Goal: Task Accomplishment & Management: Check status

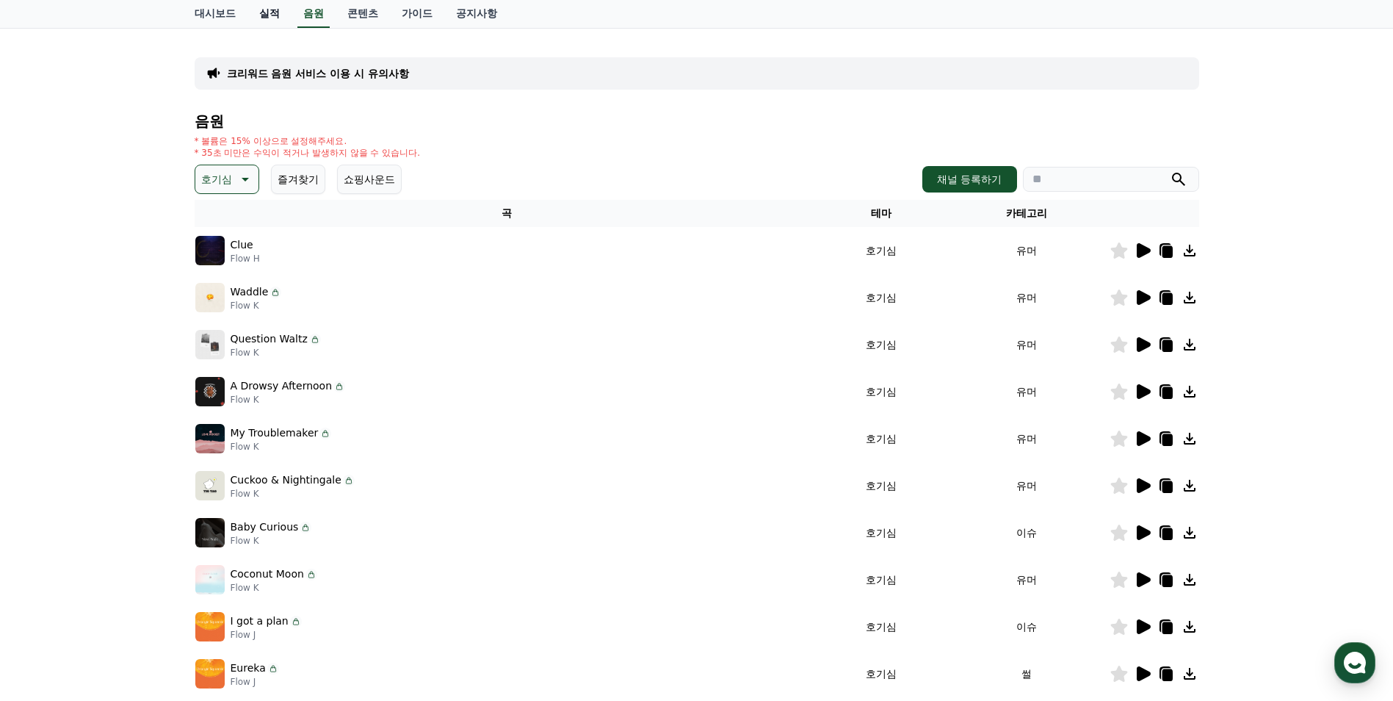
click at [275, 16] on link "실적" at bounding box center [269, 14] width 44 height 28
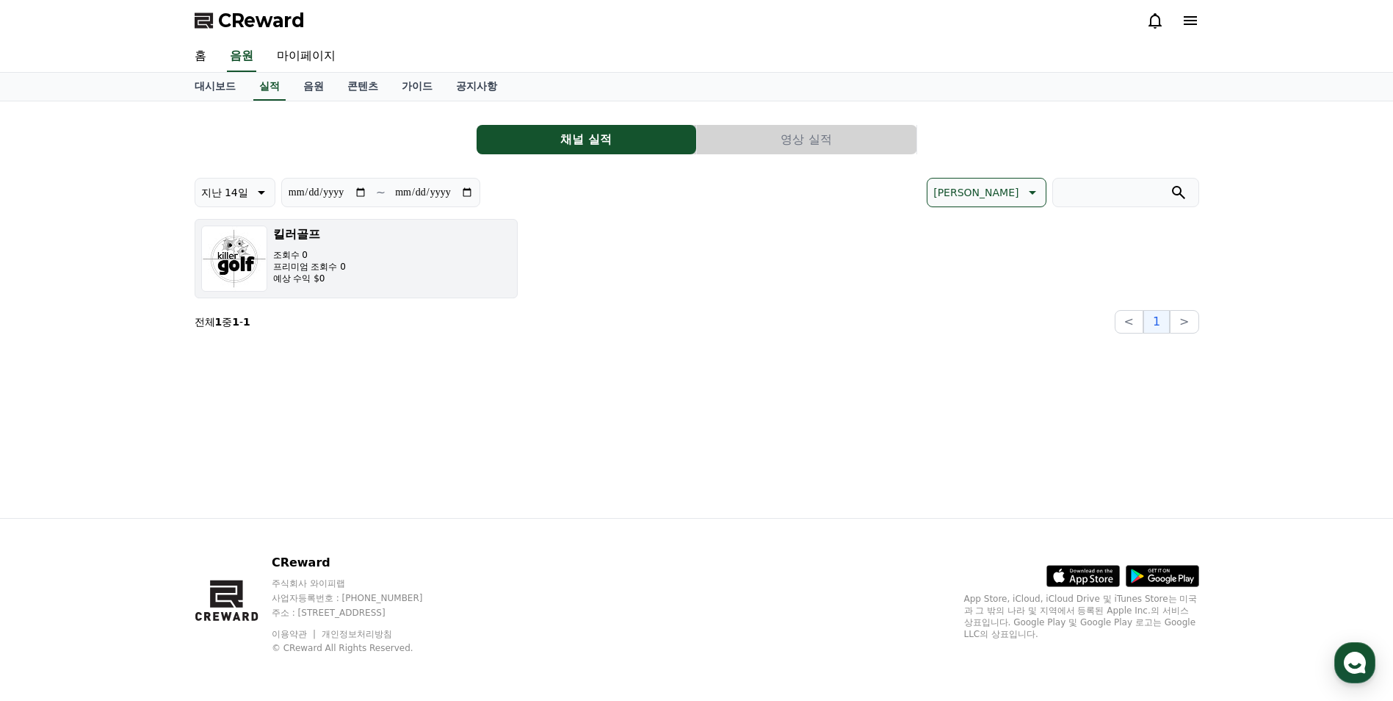
click at [383, 262] on button "킬러골프 조회수 0 프리미엄 조회수 0 예상 수익 $0" at bounding box center [356, 258] width 323 height 79
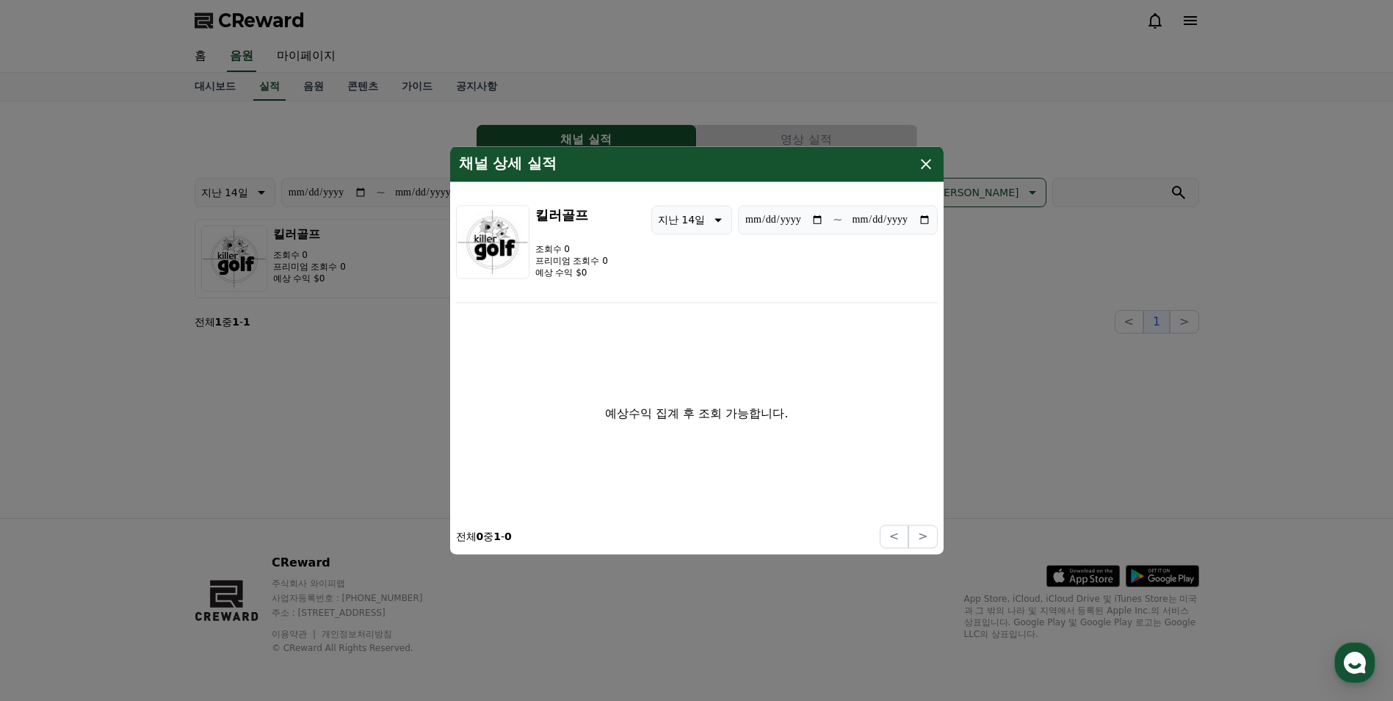
click at [919, 162] on icon "modal" at bounding box center [926, 164] width 18 height 18
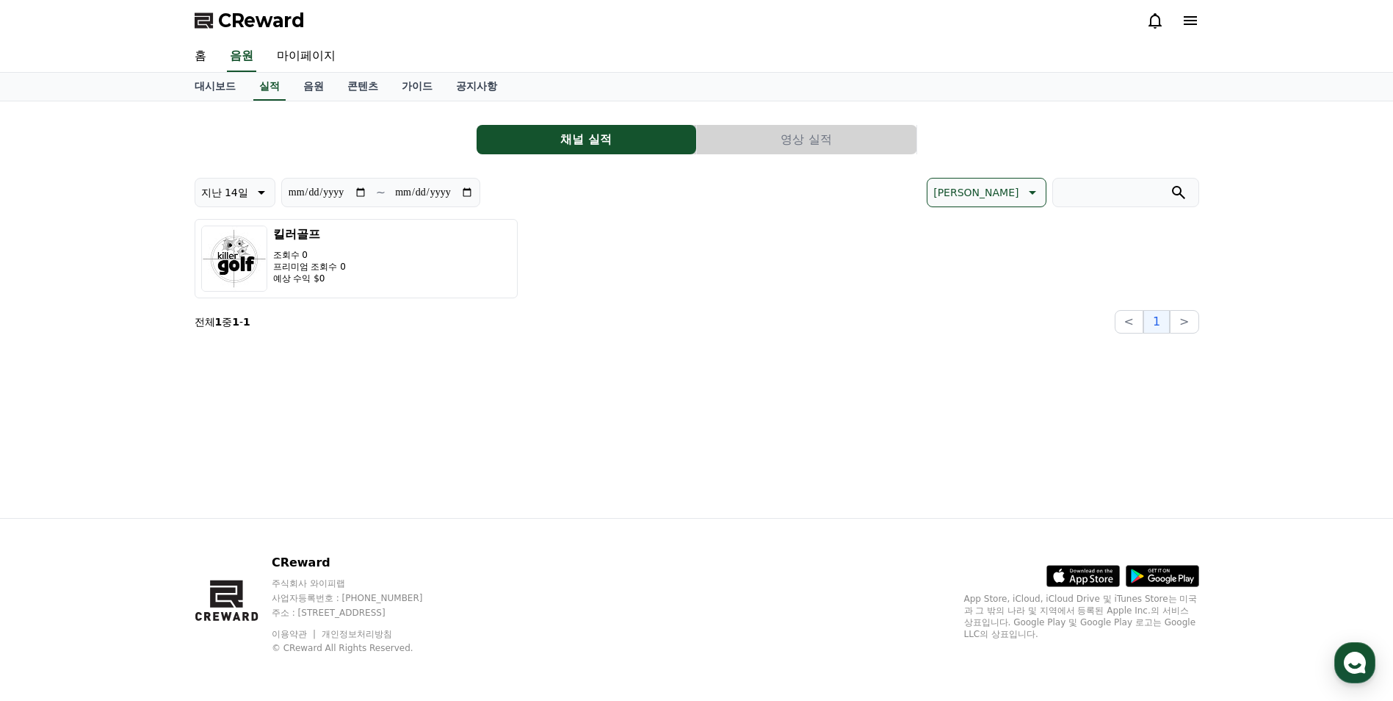
click at [811, 142] on button "영상 실적" at bounding box center [807, 139] width 220 height 29
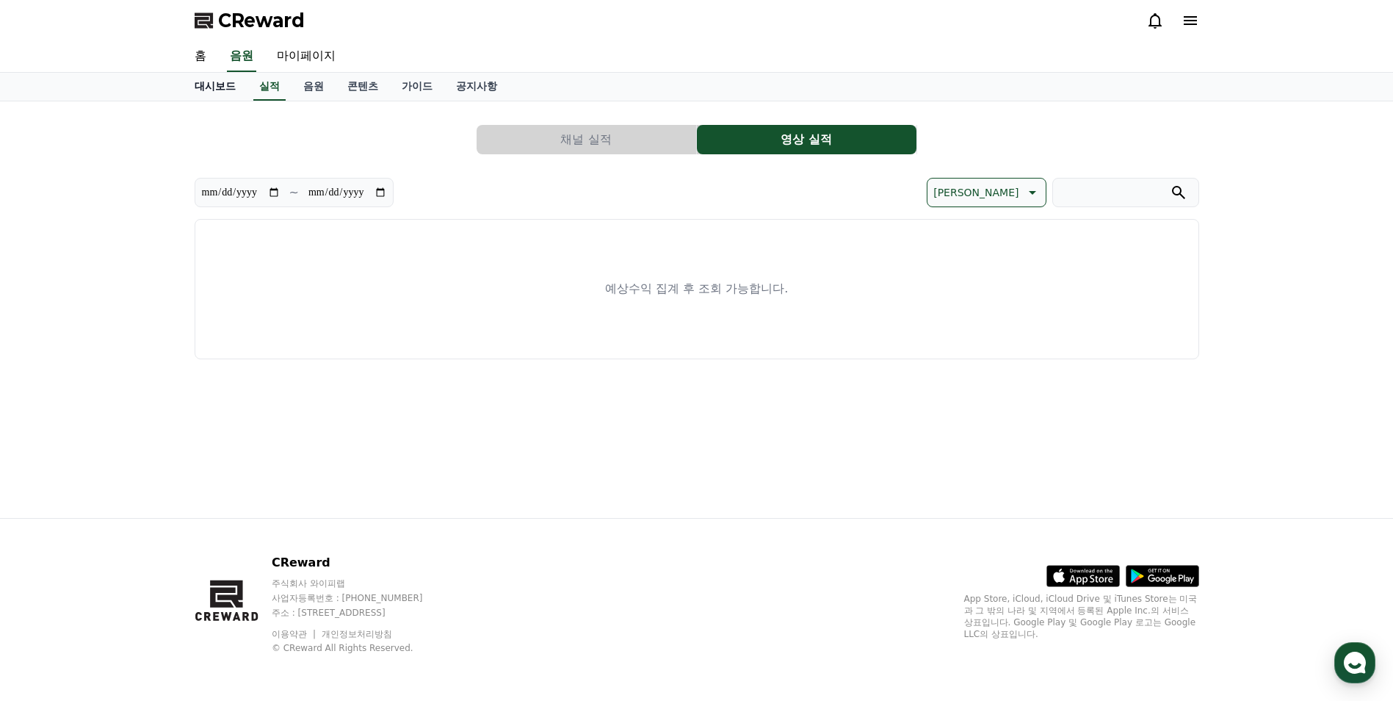
click at [214, 91] on link "대시보드" at bounding box center [215, 87] width 65 height 28
